Goal: Complete application form

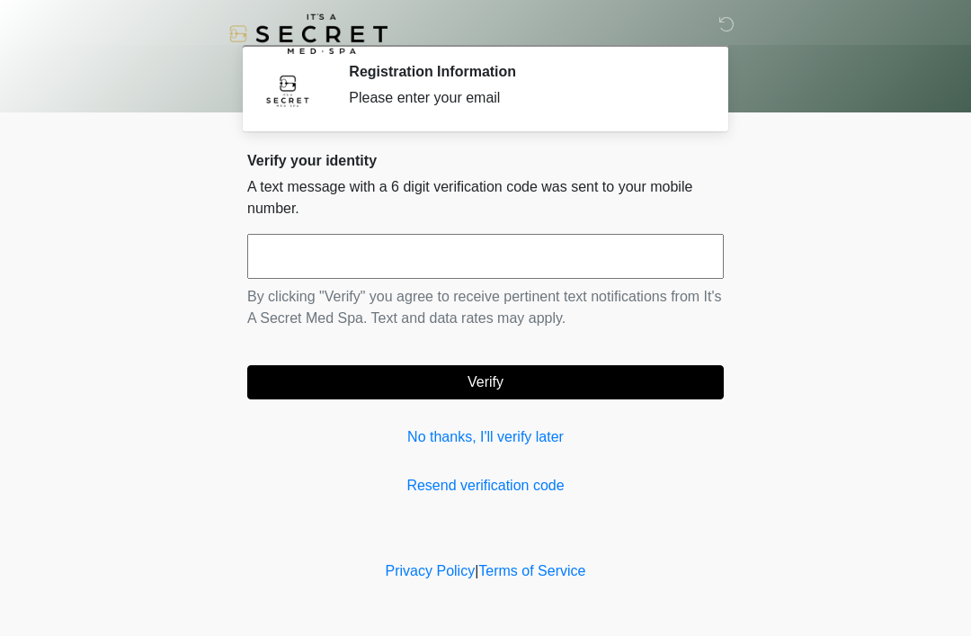
click at [529, 444] on link "No thanks, I'll verify later" at bounding box center [485, 437] width 476 height 22
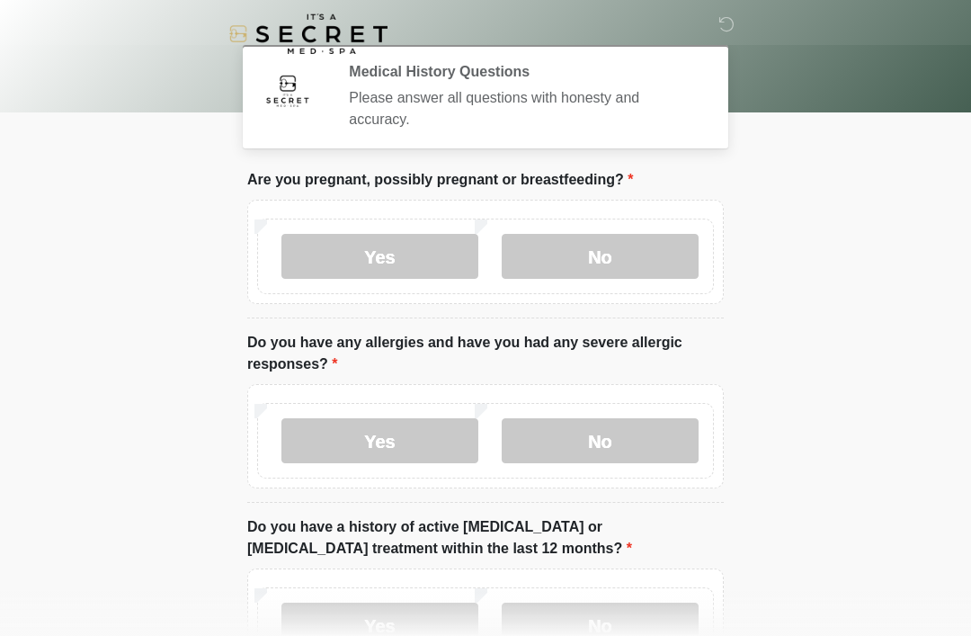
click at [627, 266] on label "No" at bounding box center [600, 256] width 197 height 45
click at [615, 432] on label "No" at bounding box center [600, 440] width 197 height 45
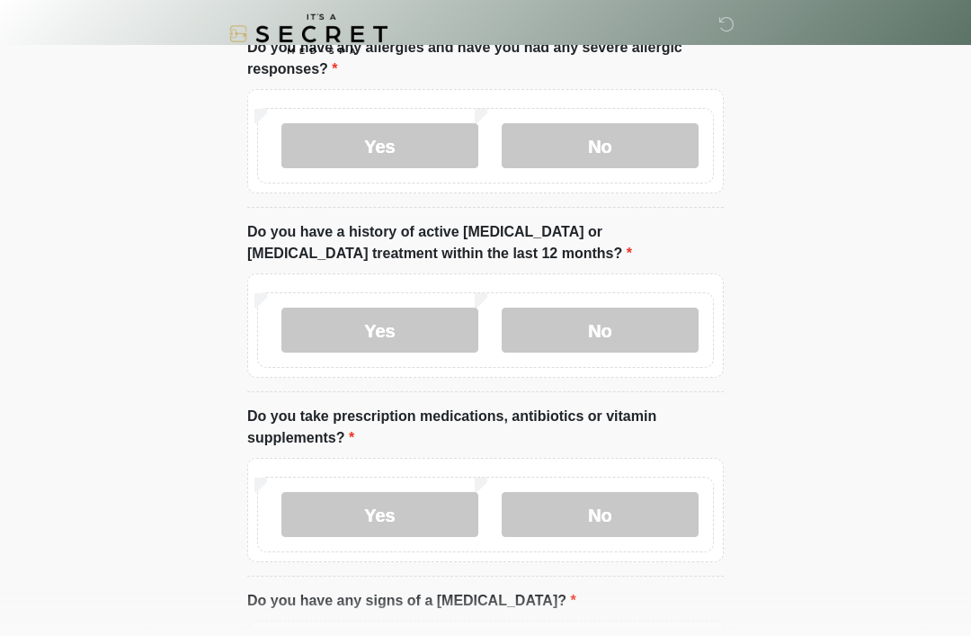
scroll to position [385, 0]
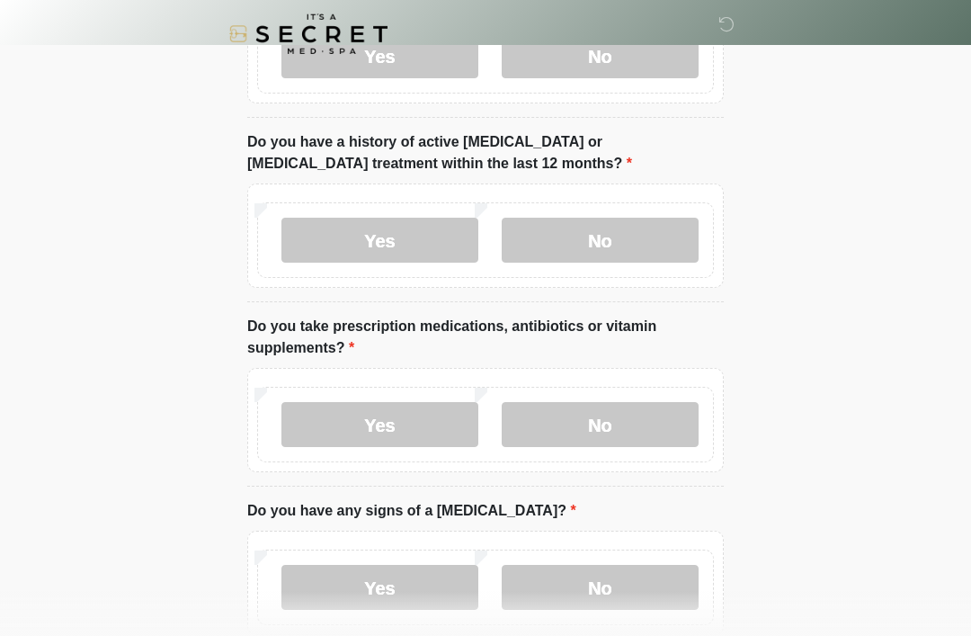
click at [649, 238] on label "No" at bounding box center [600, 240] width 197 height 45
click at [632, 417] on label "No" at bounding box center [600, 424] width 197 height 45
click at [610, 604] on label "No" at bounding box center [600, 587] width 197 height 45
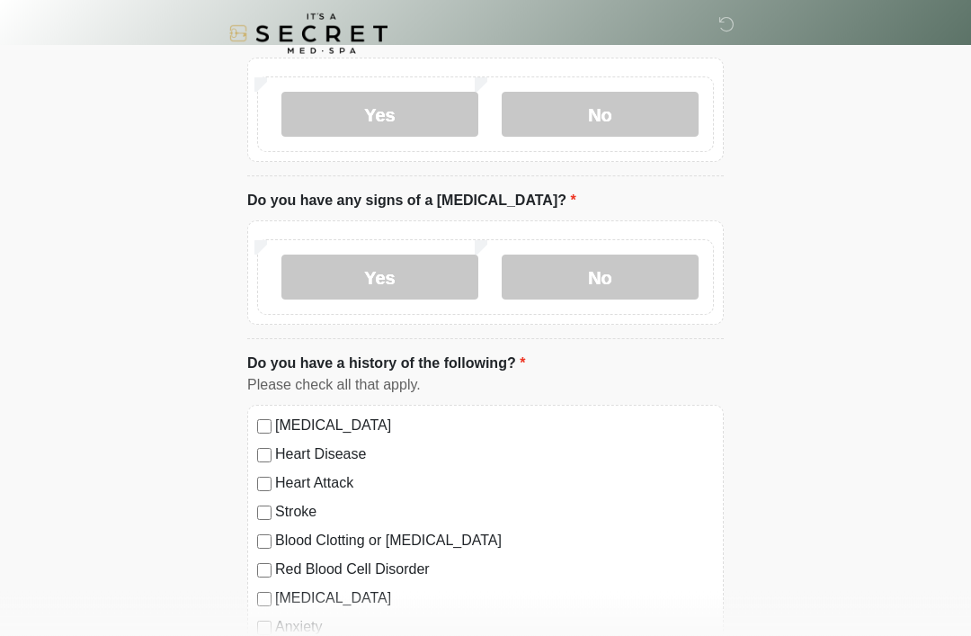
scroll to position [888, 0]
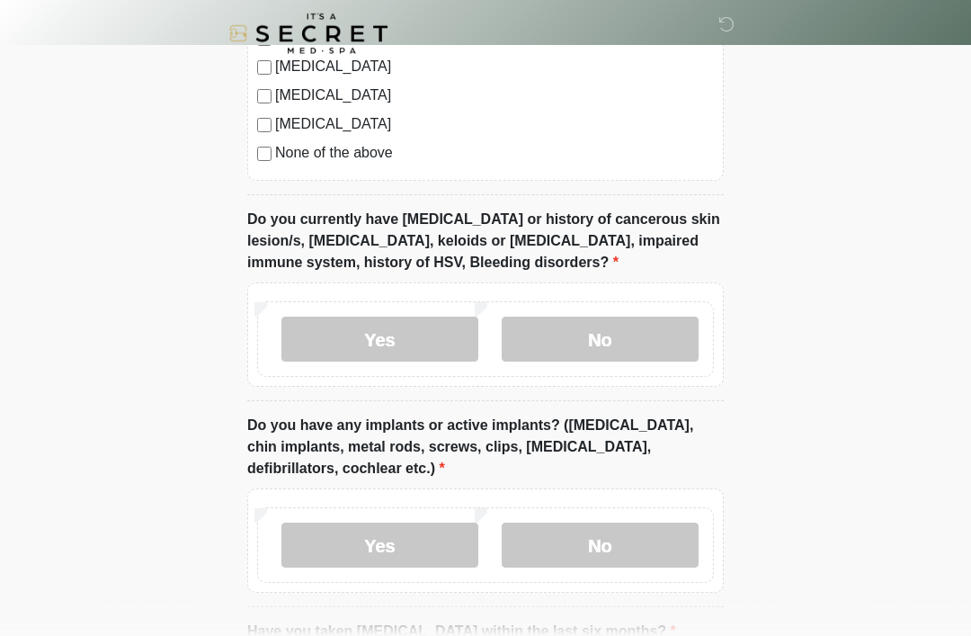
click at [636, 325] on label "No" at bounding box center [600, 339] width 197 height 45
click at [607, 527] on label "No" at bounding box center [600, 544] width 197 height 45
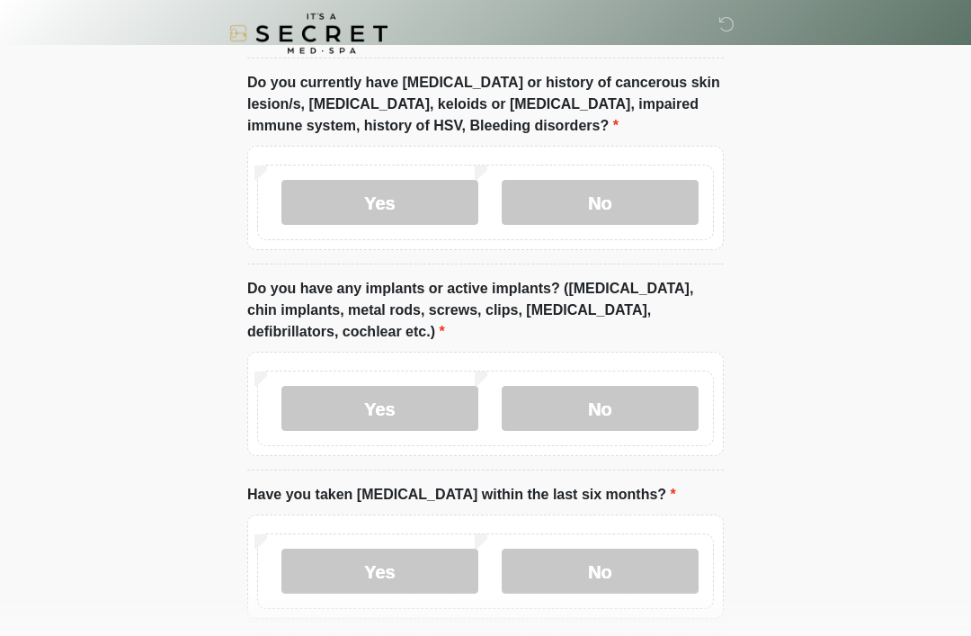
scroll to position [1502, 0]
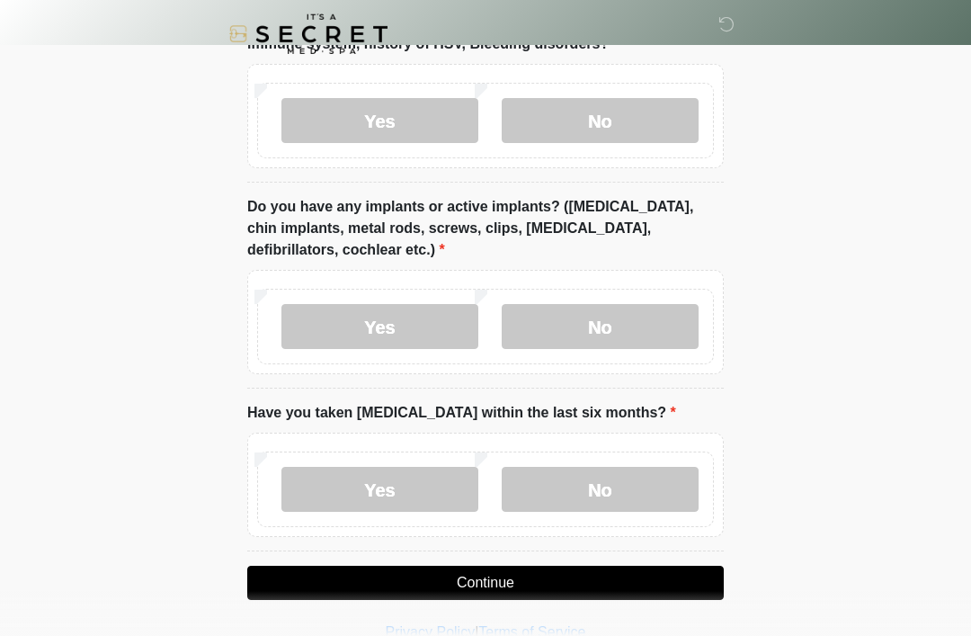
click at [596, 487] on label "No" at bounding box center [600, 489] width 197 height 45
click at [539, 590] on button "Continue" at bounding box center [485, 582] width 476 height 34
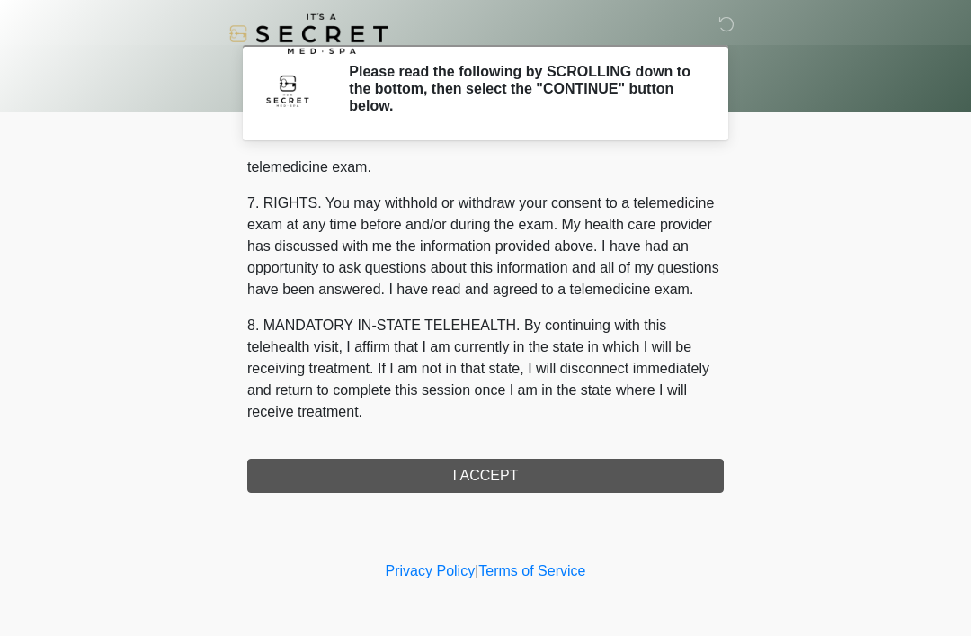
scroll to position [767, 0]
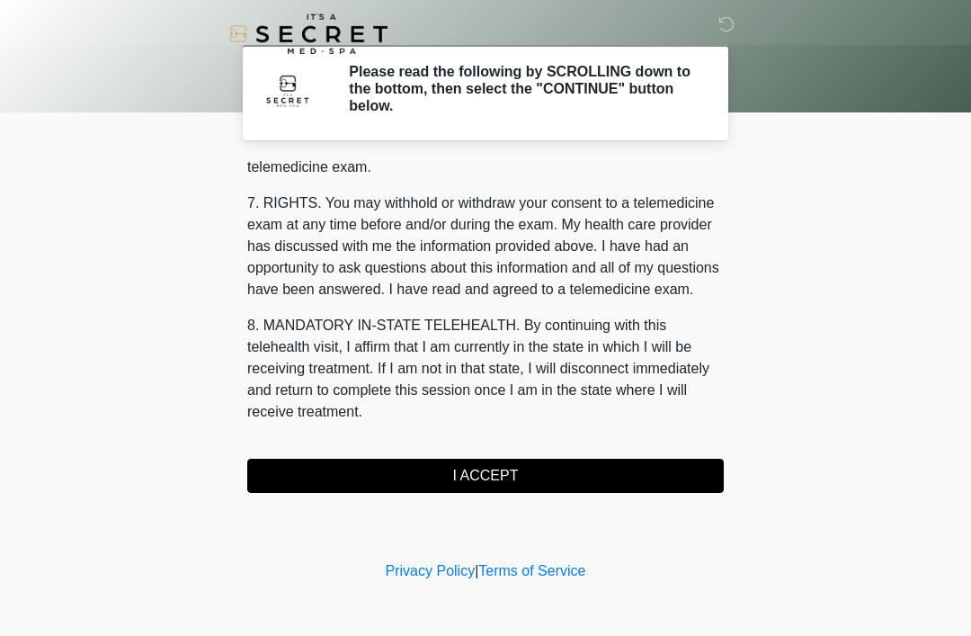
click at [566, 470] on button "I ACCEPT" at bounding box center [485, 475] width 476 height 34
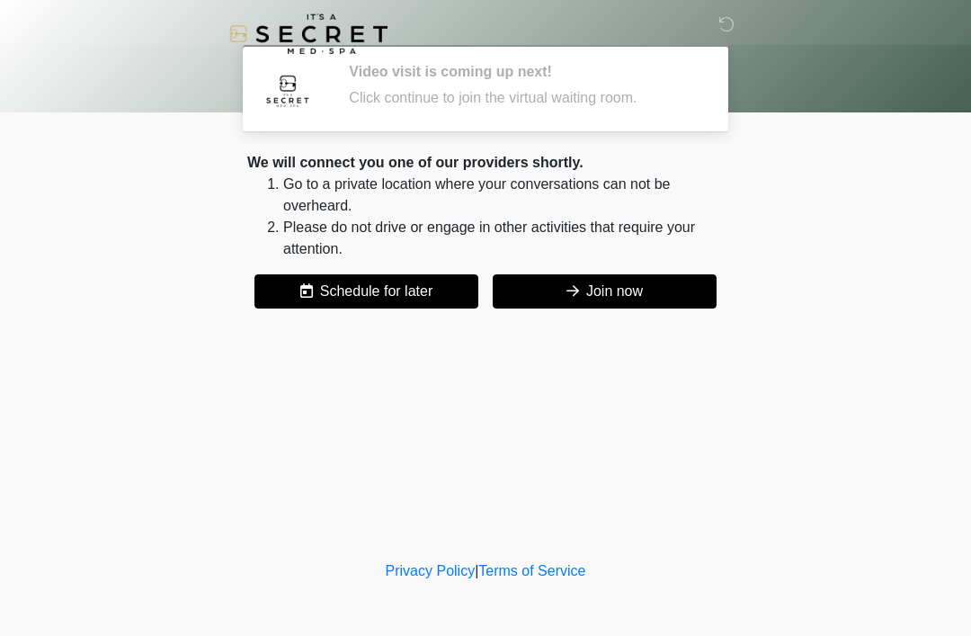
click at [658, 292] on button "Join now" at bounding box center [605, 291] width 224 height 34
